Goal: Task Accomplishment & Management: Manage account settings

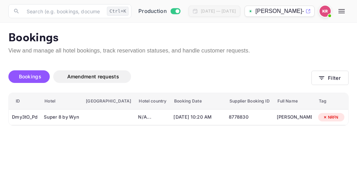
click at [23, 76] on span "Bookings" at bounding box center [30, 77] width 22 height 6
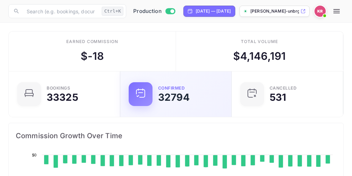
scroll to position [109, 159]
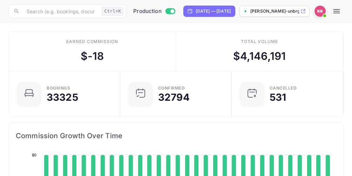
click at [338, 12] on icon "button" at bounding box center [336, 11] width 6 height 4
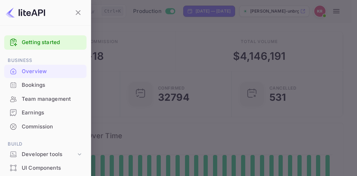
click at [42, 86] on div "Bookings" at bounding box center [52, 85] width 61 height 8
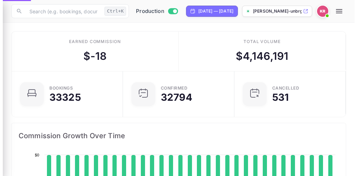
scroll to position [6, 6]
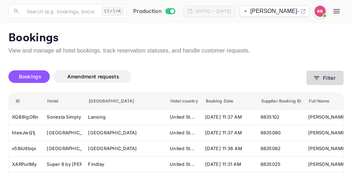
click at [316, 78] on icon "button" at bounding box center [316, 78] width 7 height 7
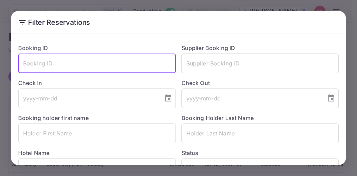
click at [32, 61] on input "text" at bounding box center [97, 64] width 158 height 20
paste input "EbOYRoOta"
click at [22, 65] on input "EbOYRoOta" at bounding box center [97, 64] width 158 height 20
click at [63, 67] on input "EbOYRoOta" at bounding box center [97, 64] width 158 height 20
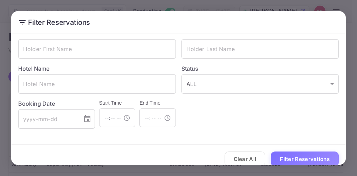
scroll to position [93, 0]
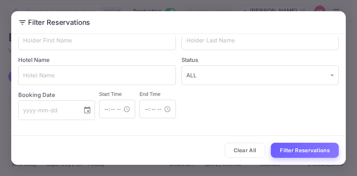
type input "EbOYRoOta"
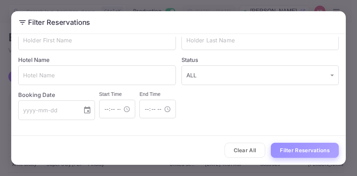
click at [306, 150] on button "Filter Reservations" at bounding box center [305, 150] width 68 height 15
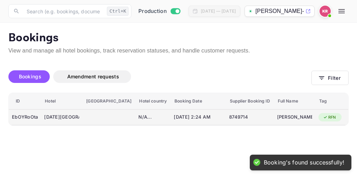
click at [174, 118] on span "[DATE] 2:24 AM" at bounding box center [198, 117] width 49 height 8
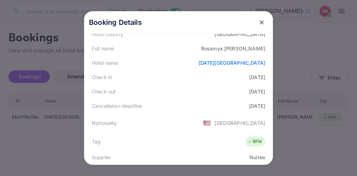
scroll to position [105, 0]
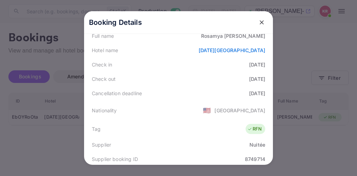
click at [258, 22] on icon "close" at bounding box center [261, 22] width 7 height 7
